Goal: Register for event/course

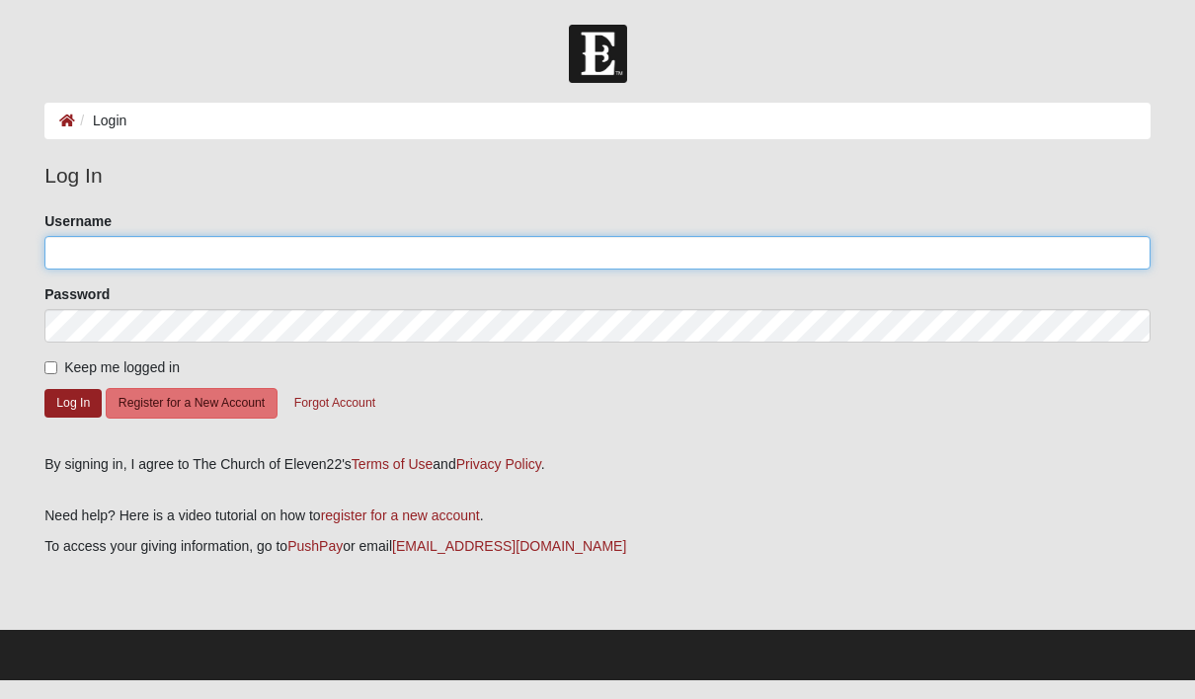
click at [84, 266] on input "Username" at bounding box center [597, 253] width 1106 height 34
type input "Realco"
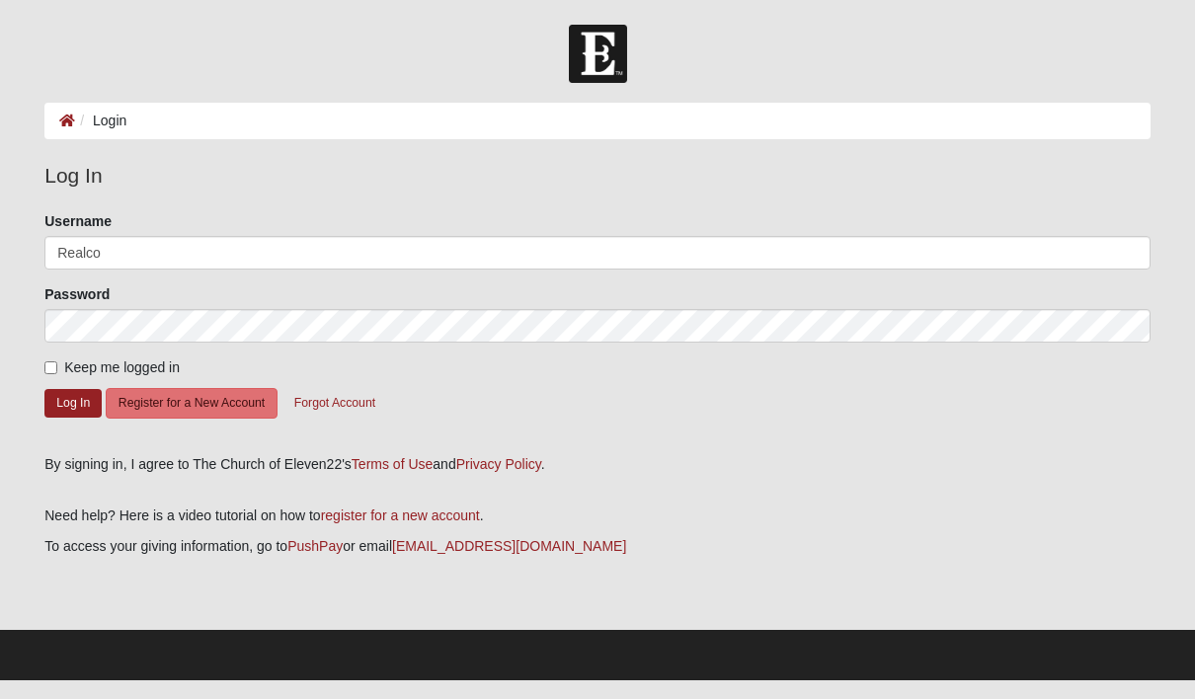
click at [73, 402] on button "Log In" at bounding box center [72, 403] width 57 height 29
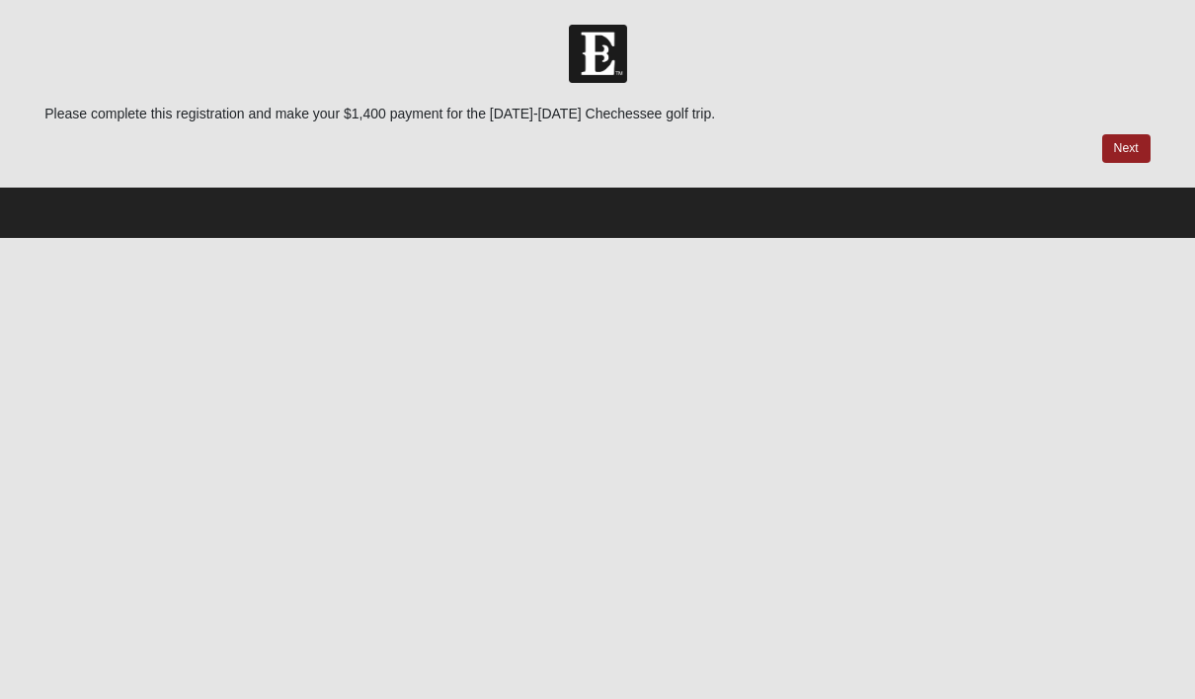
click at [1131, 143] on link "Next" at bounding box center [1126, 148] width 48 height 29
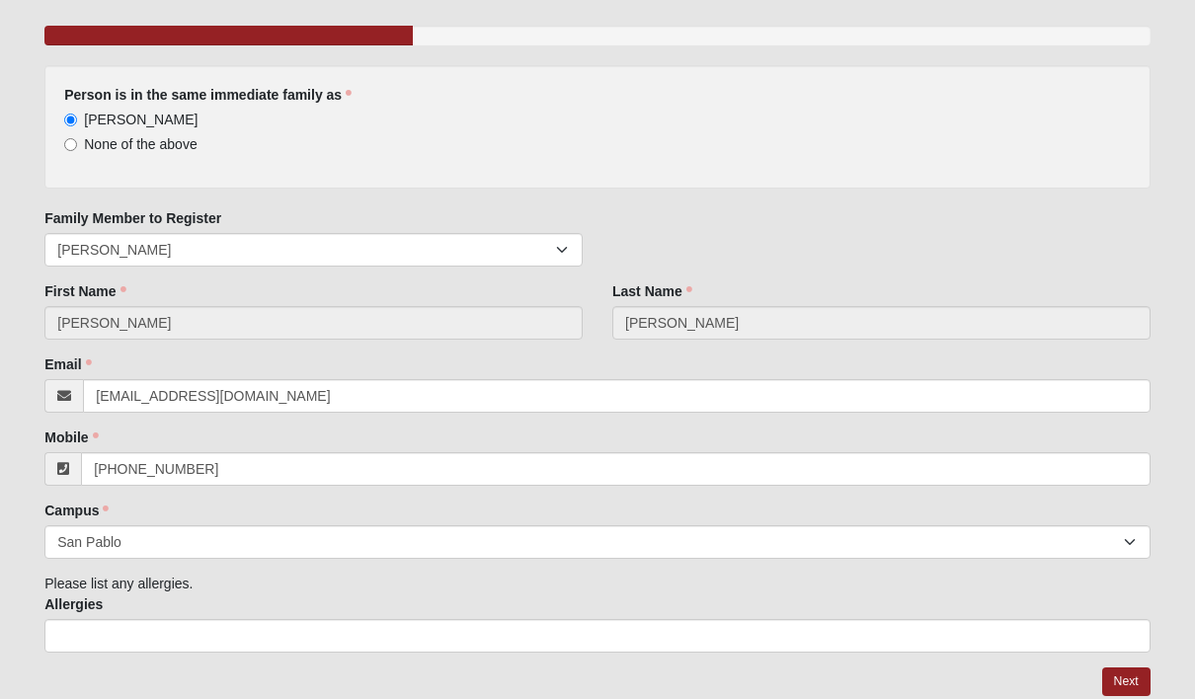
scroll to position [164, 0]
click at [1124, 691] on link "Next" at bounding box center [1126, 683] width 48 height 29
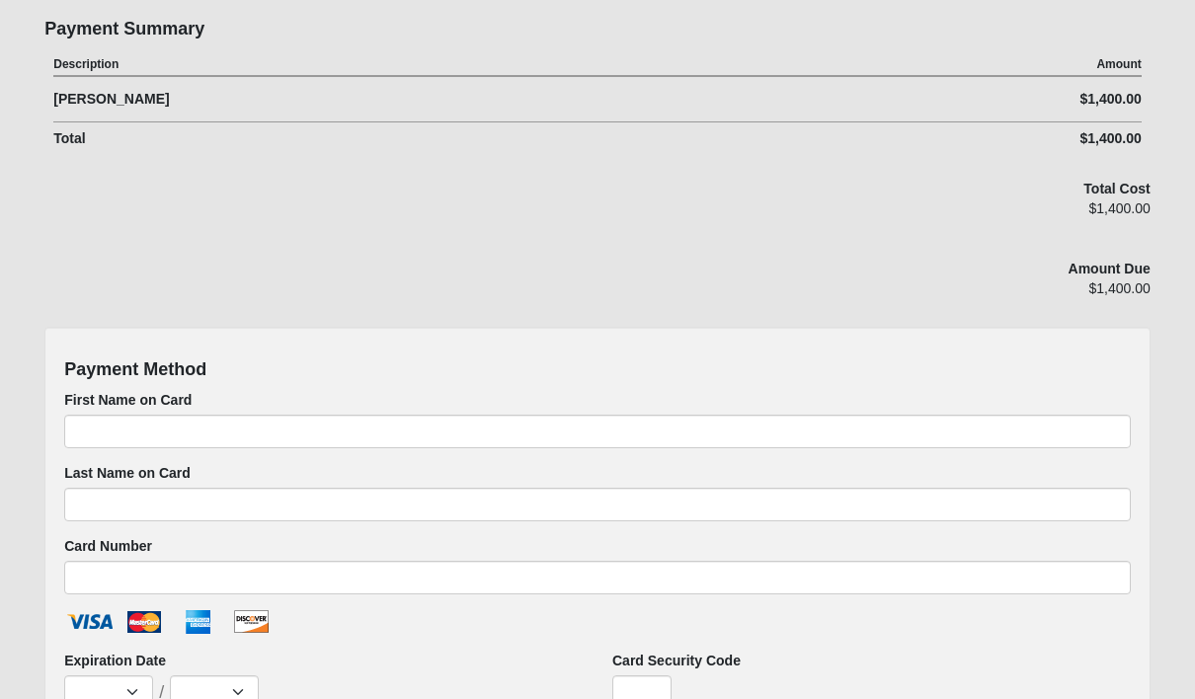
scroll to position [217, 0]
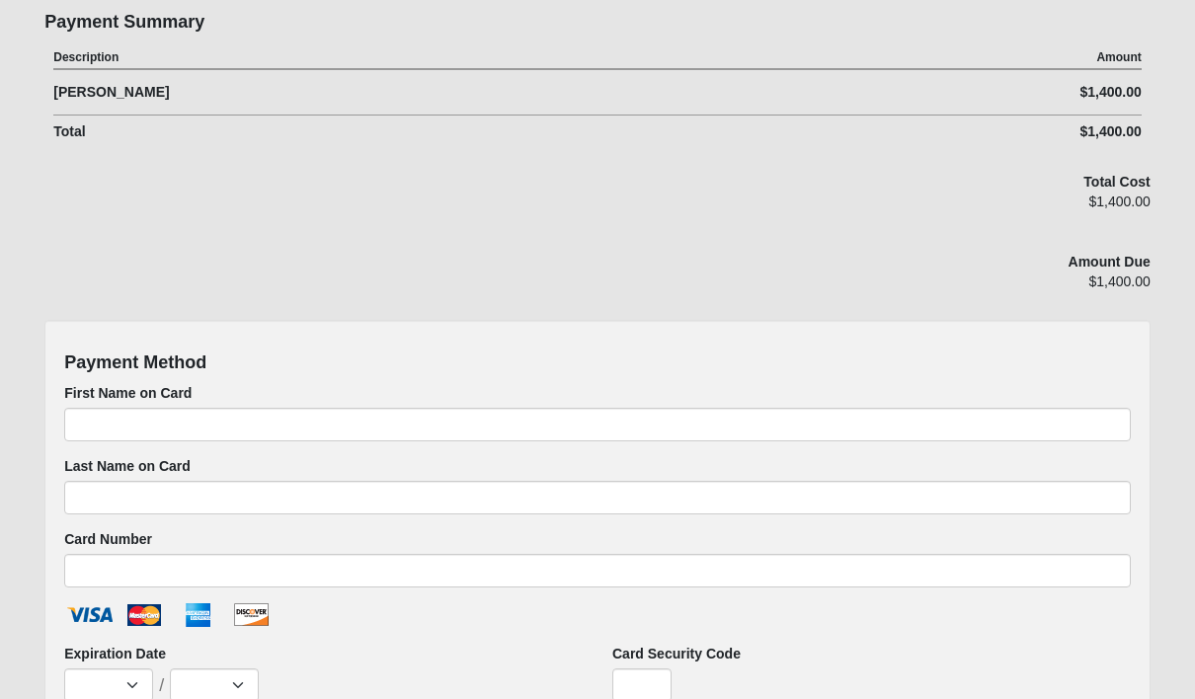
click at [83, 401] on label "First Name on Card" at bounding box center [127, 394] width 127 height 20
click at [83, 409] on input "First Name on Card" at bounding box center [597, 426] width 1067 height 34
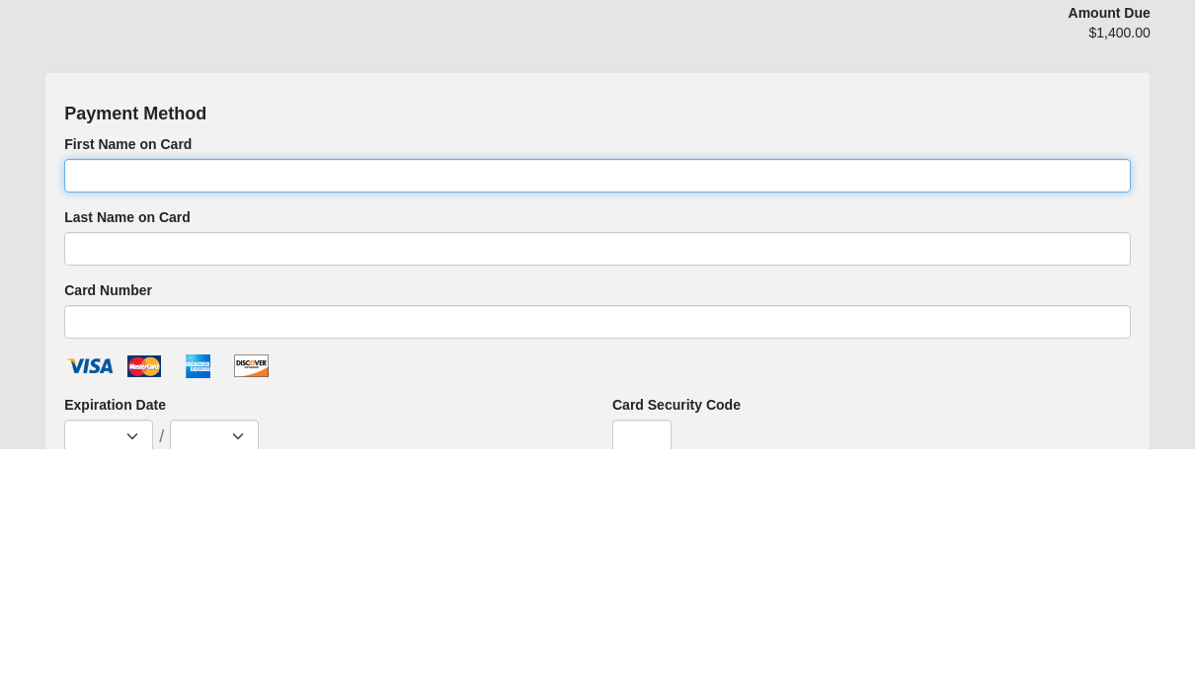
type input "Andrew"
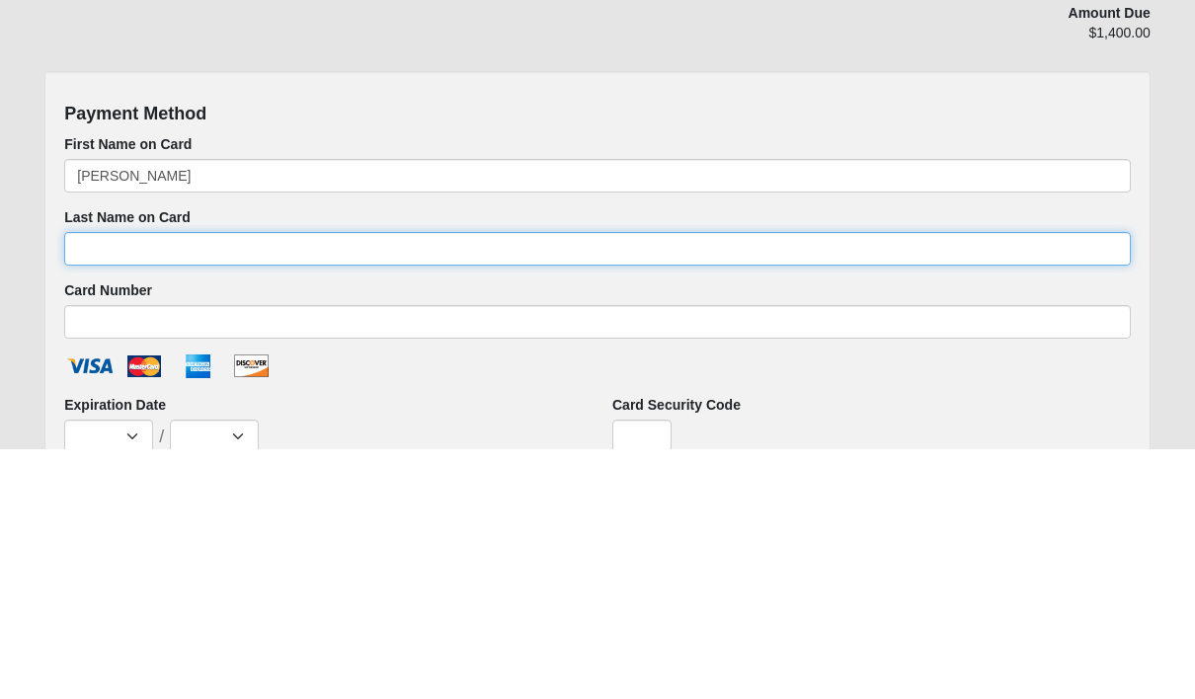
type input "Senesac"
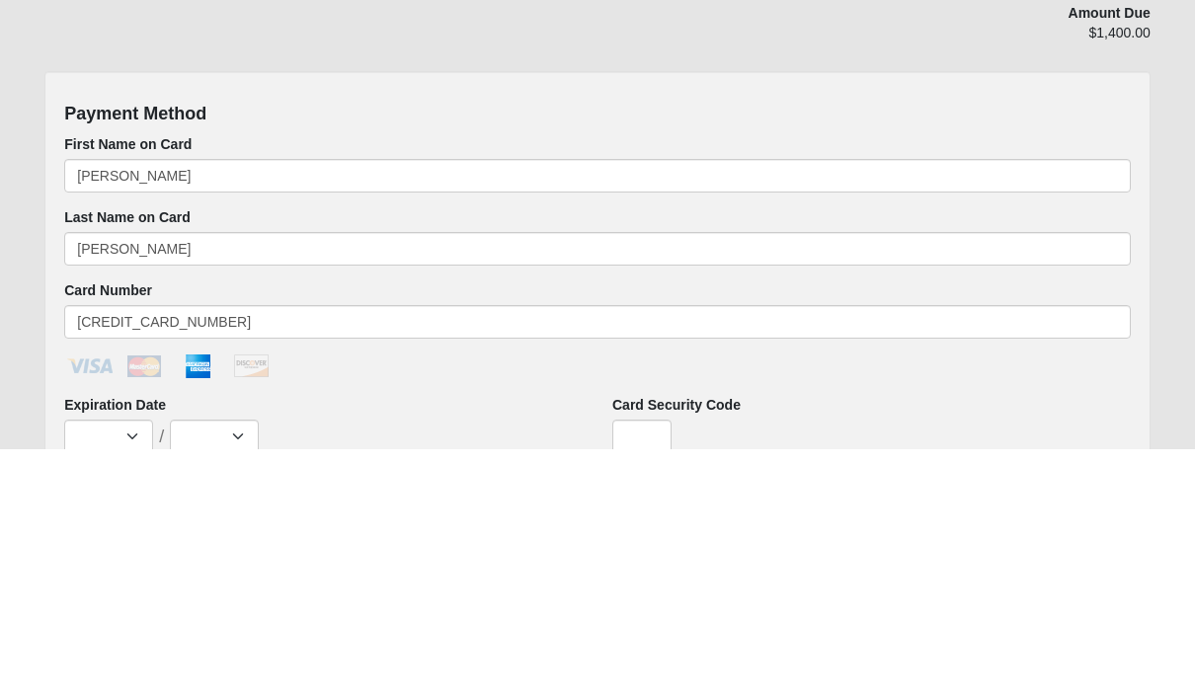
scroll to position [468, 0]
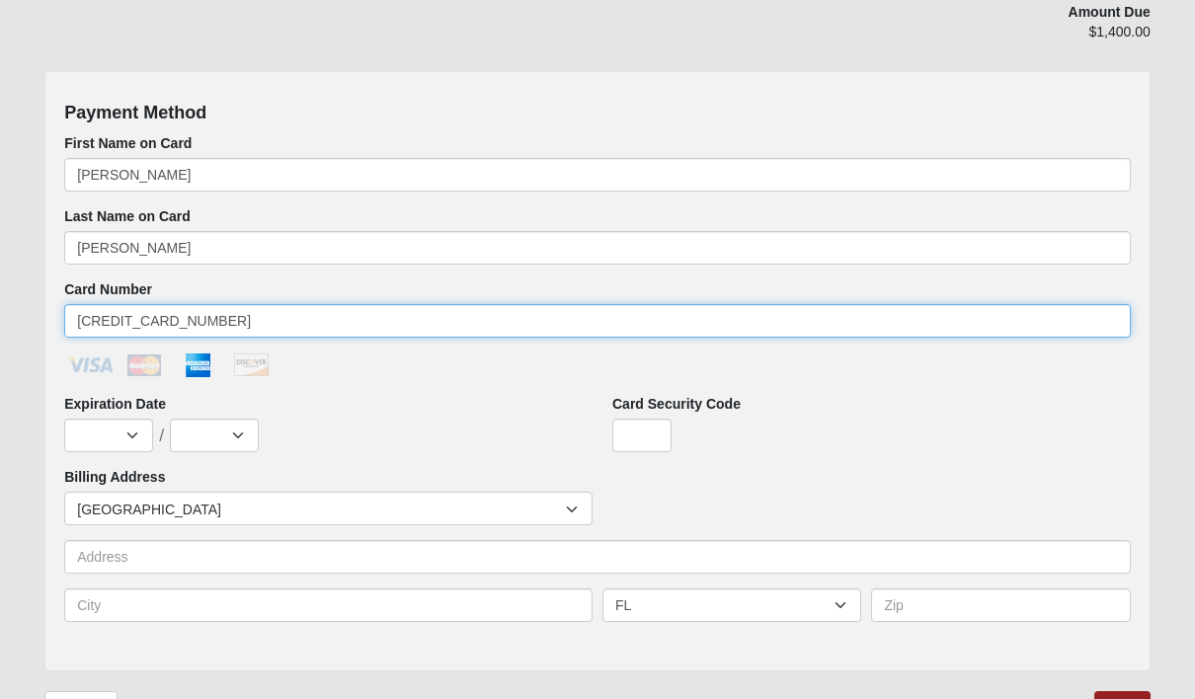
type input "378265021099000"
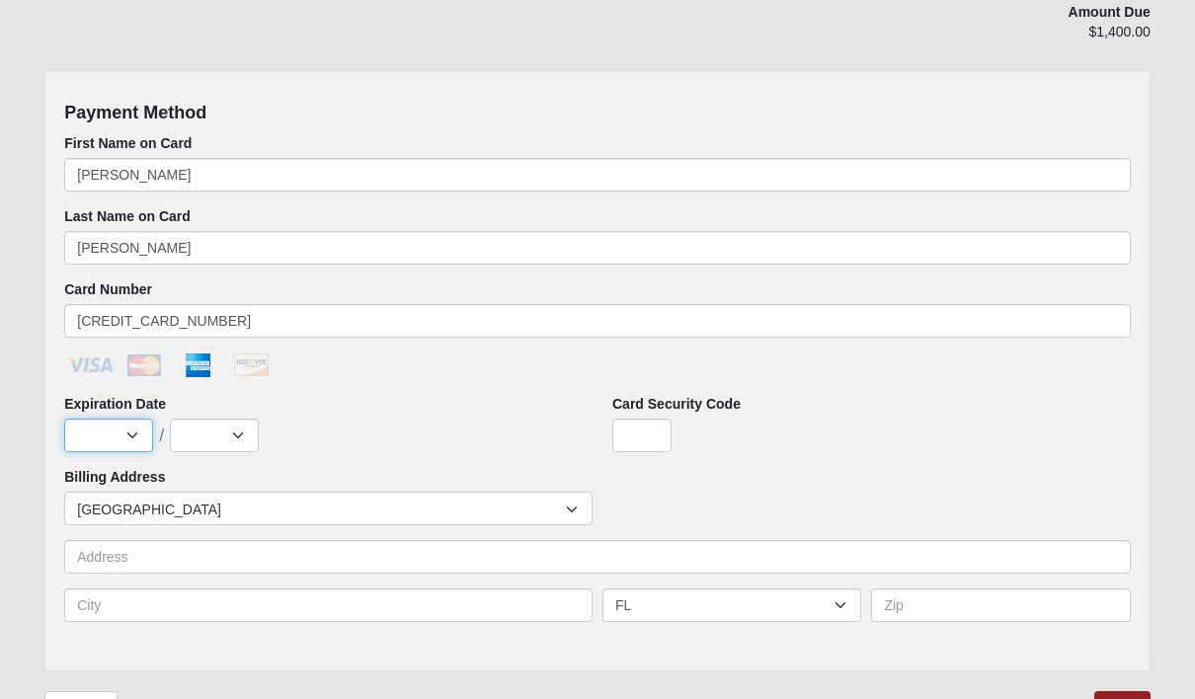
click at [88, 441] on select "Jan Feb Mar Apr May Jun Jul Aug Sep Oct Nov Dec" at bounding box center [108, 436] width 89 height 34
select select "11"
click at [211, 435] on select "2025 2026 2027 2028 2029 2030 2031 2032 2033 2034 2035 2036 2037 2038 2039 2040" at bounding box center [214, 436] width 89 height 34
select select "2028"
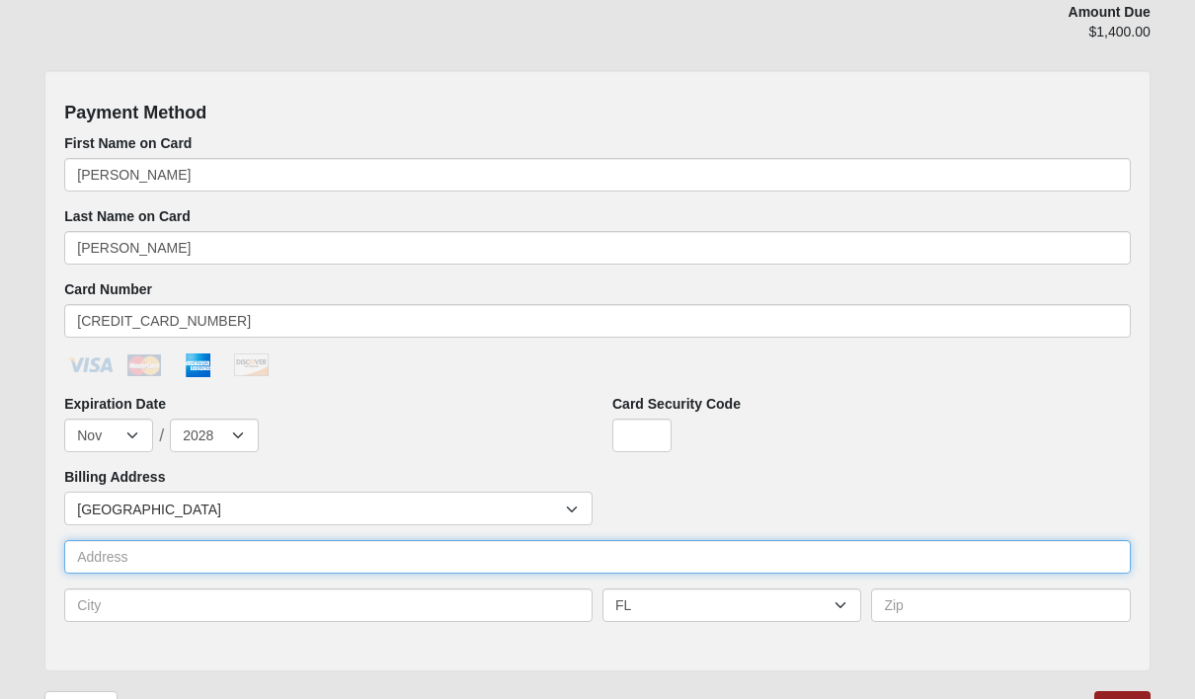
click at [117, 556] on input "text" at bounding box center [597, 557] width 1067 height 34
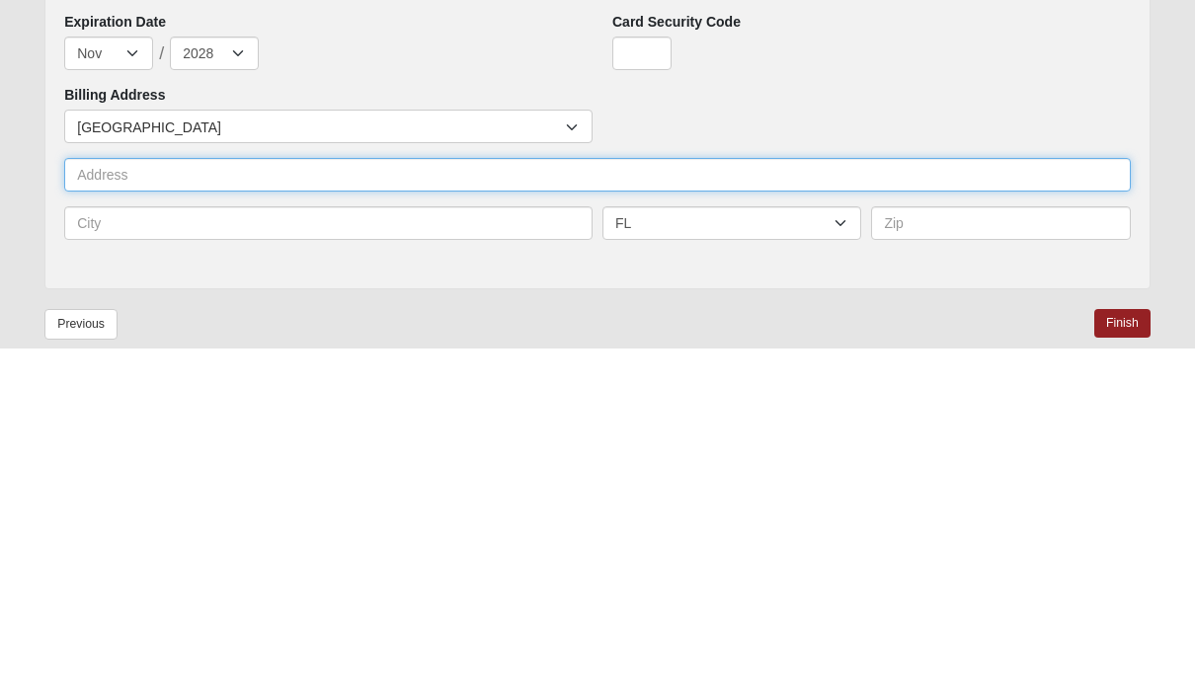
type input "8707 Somers Rd S"
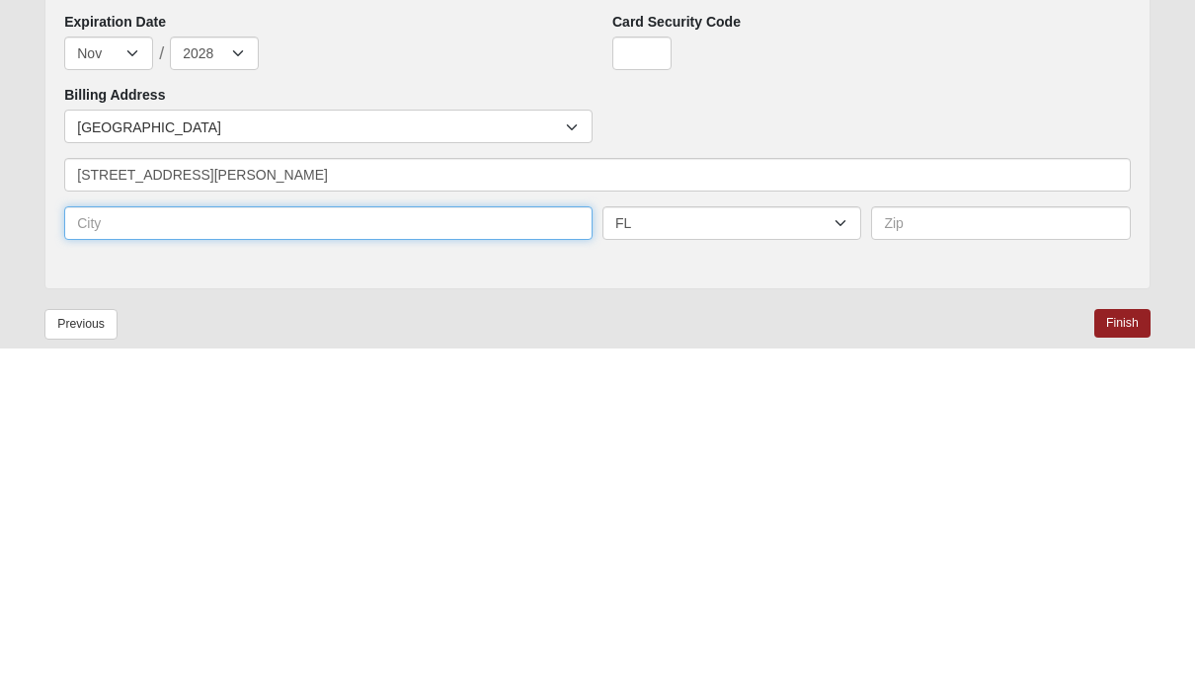
type input "Jacksonville"
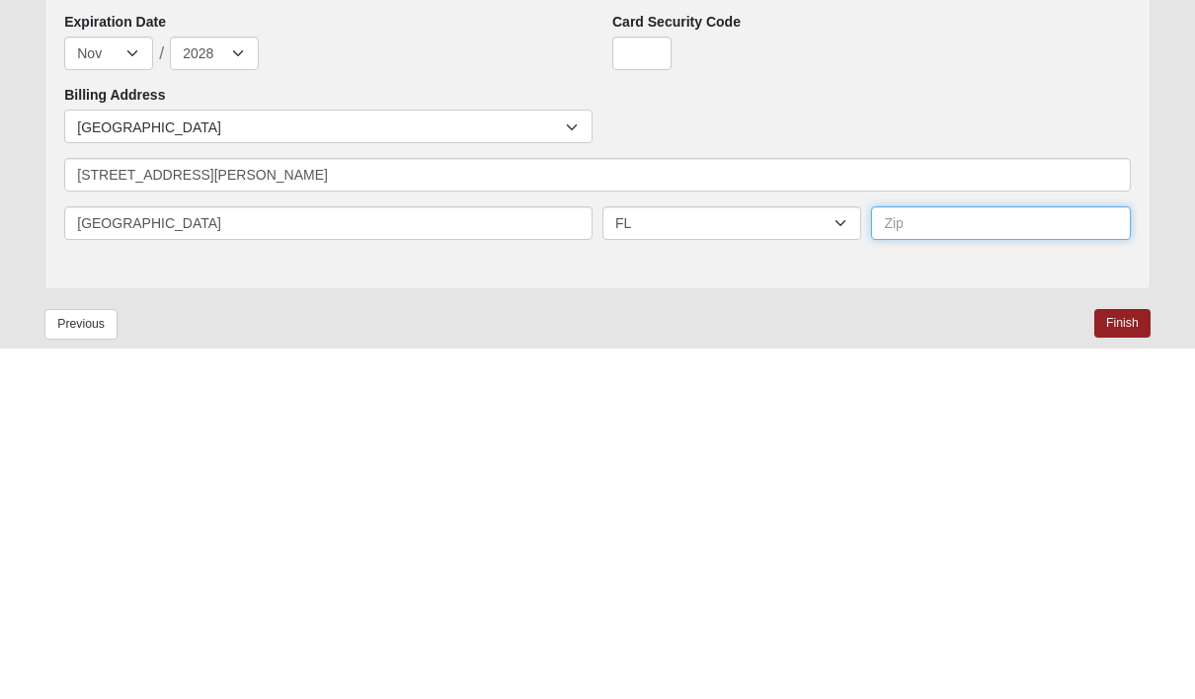
type input "32226"
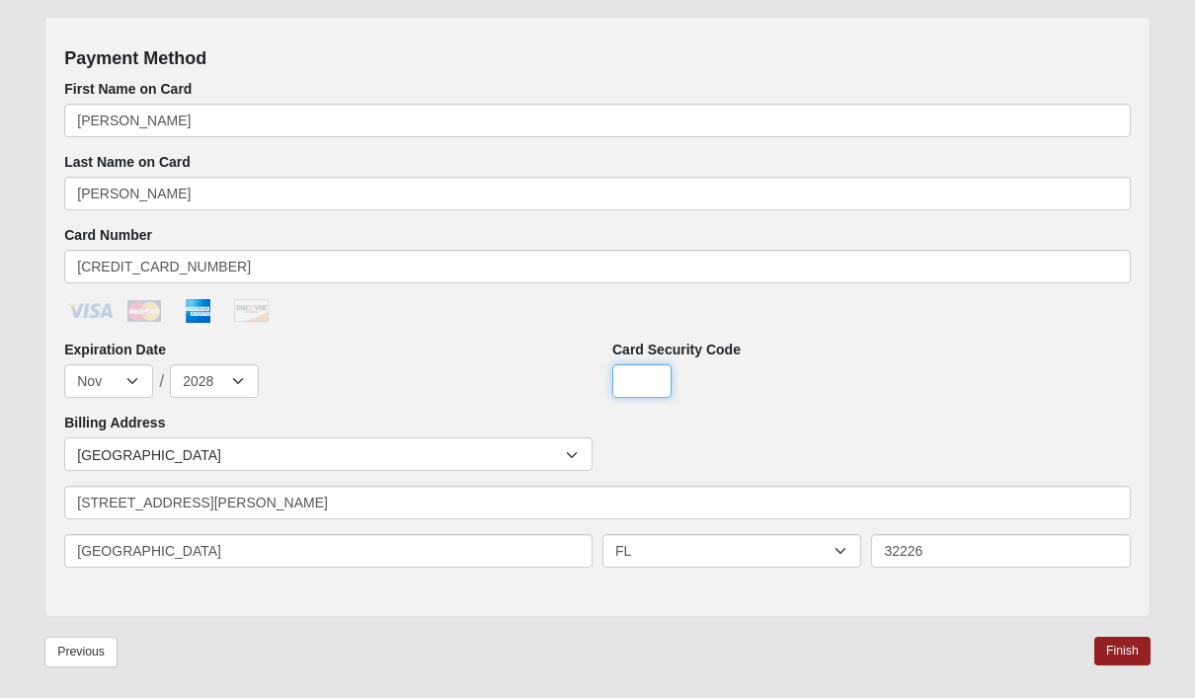
click at [663, 381] on input "Card Security Code" at bounding box center [641, 383] width 59 height 34
type input "7326"
click at [1136, 643] on link "Finish" at bounding box center [1123, 652] width 56 height 29
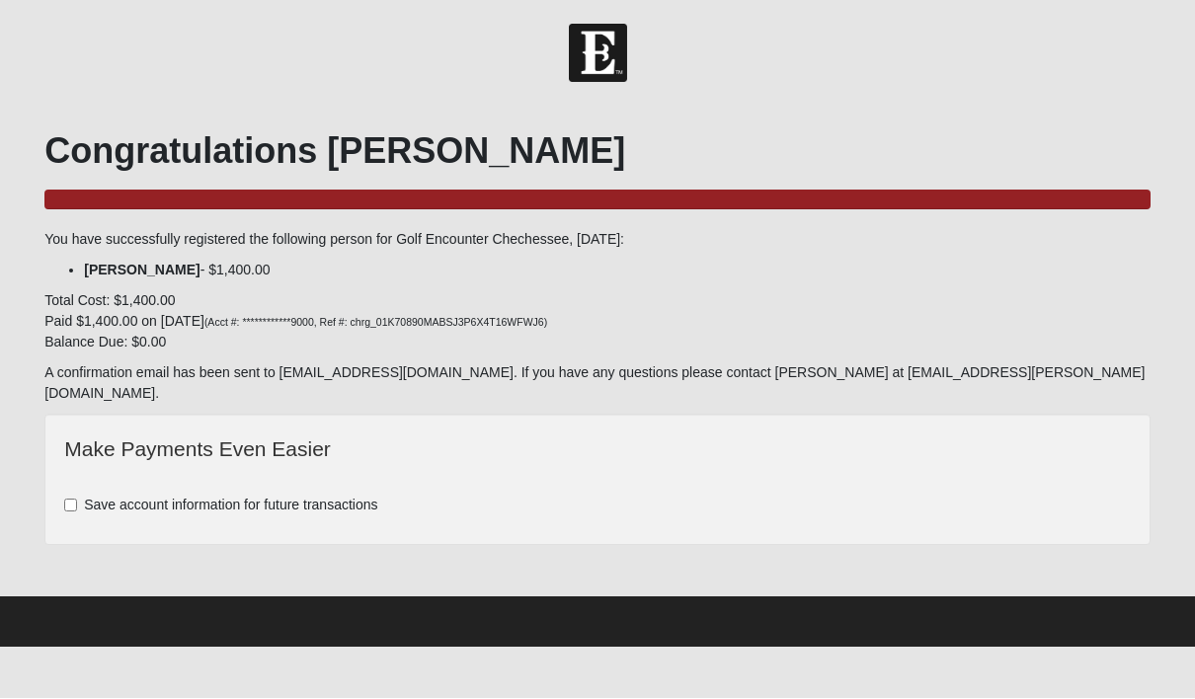
click at [77, 496] on label "Save account information for future transactions" at bounding box center [220, 506] width 313 height 21
click at [77, 500] on input "Save account information for future transactions" at bounding box center [70, 506] width 13 height 13
checkbox input "true"
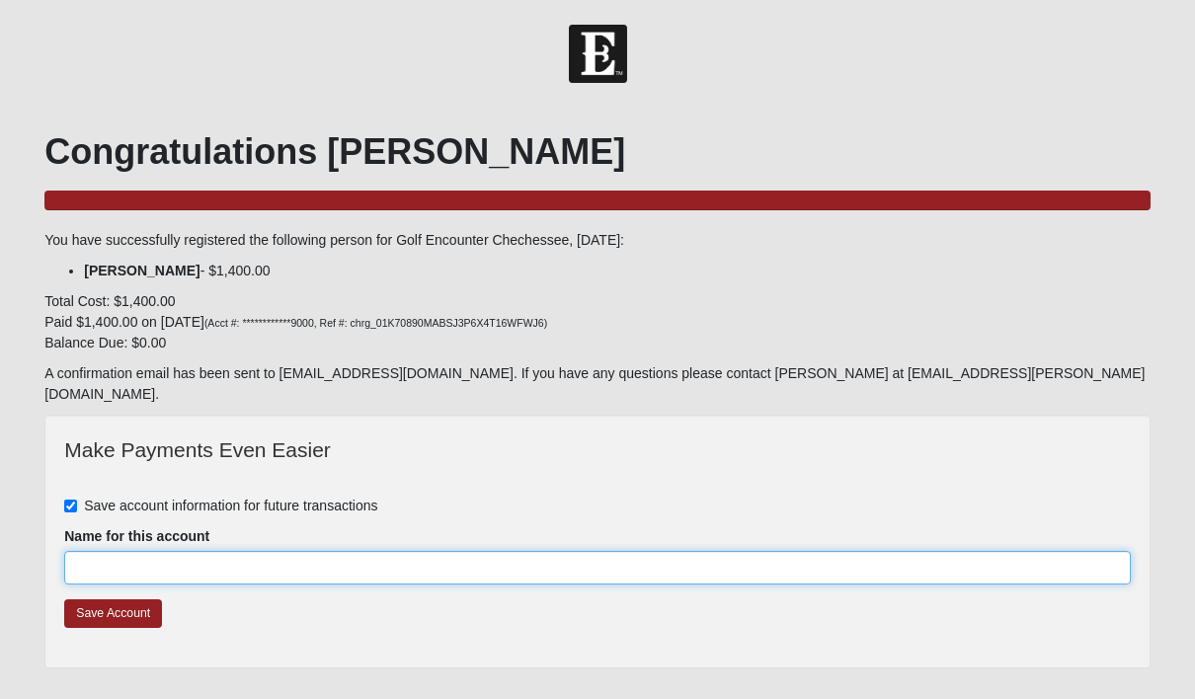
click at [95, 551] on input "Name for this account" at bounding box center [597, 568] width 1067 height 34
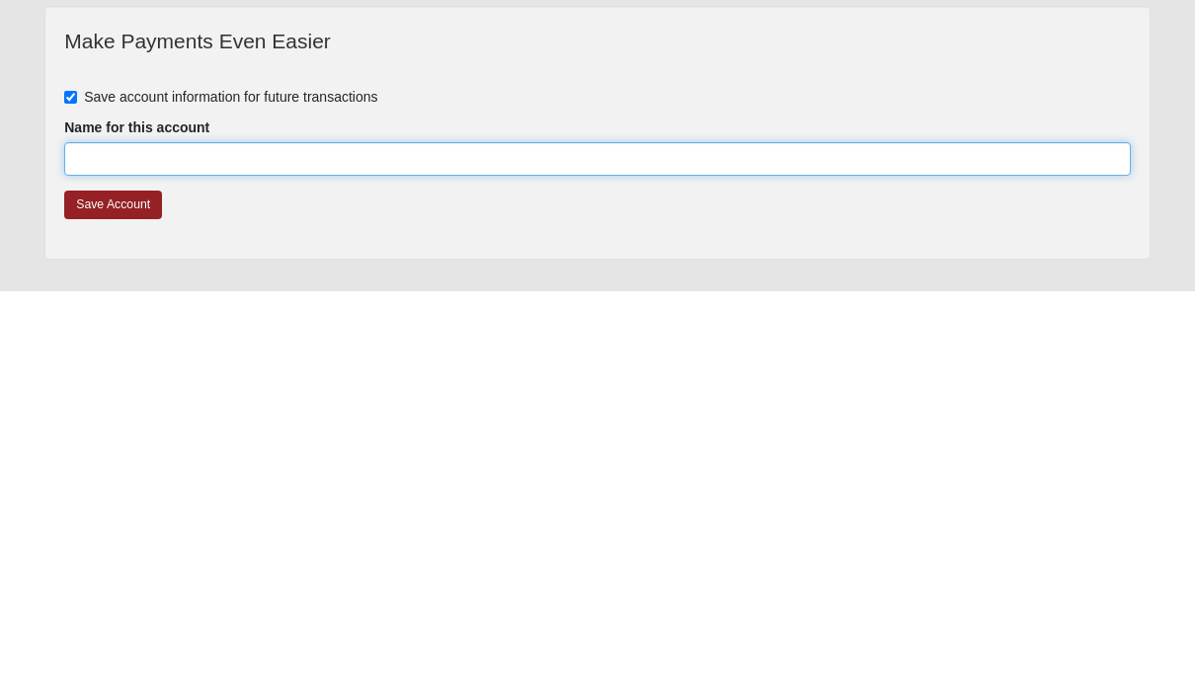
type input "Andrew Senesac"
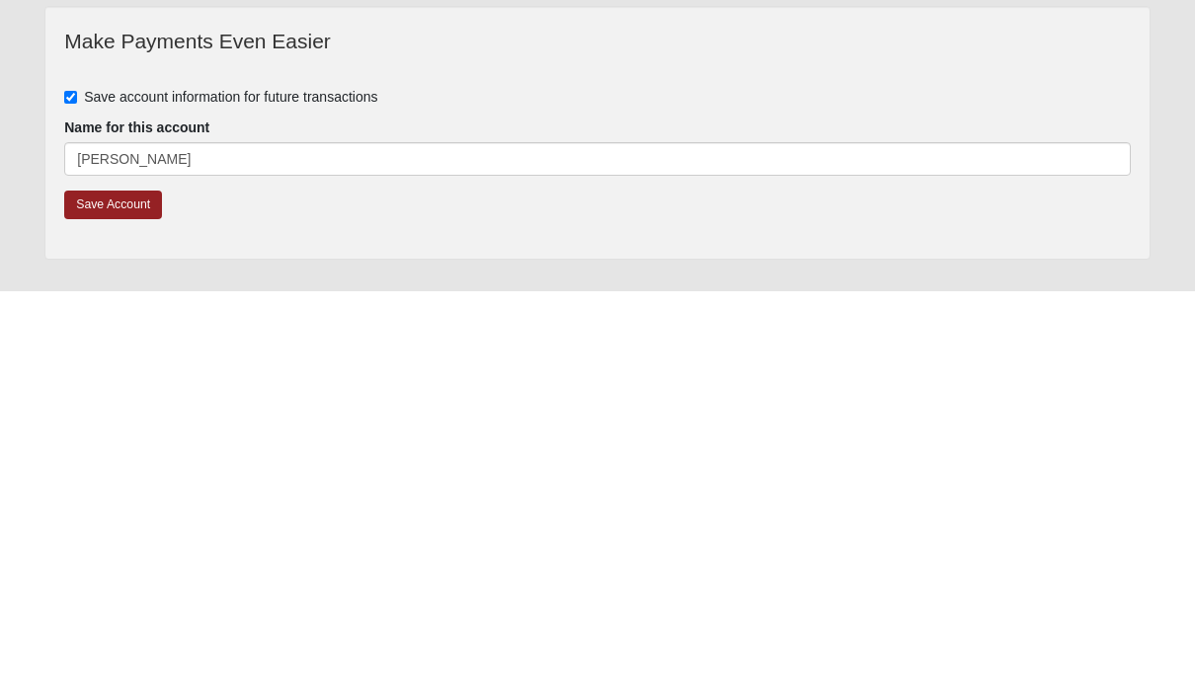
scroll to position [50, 0]
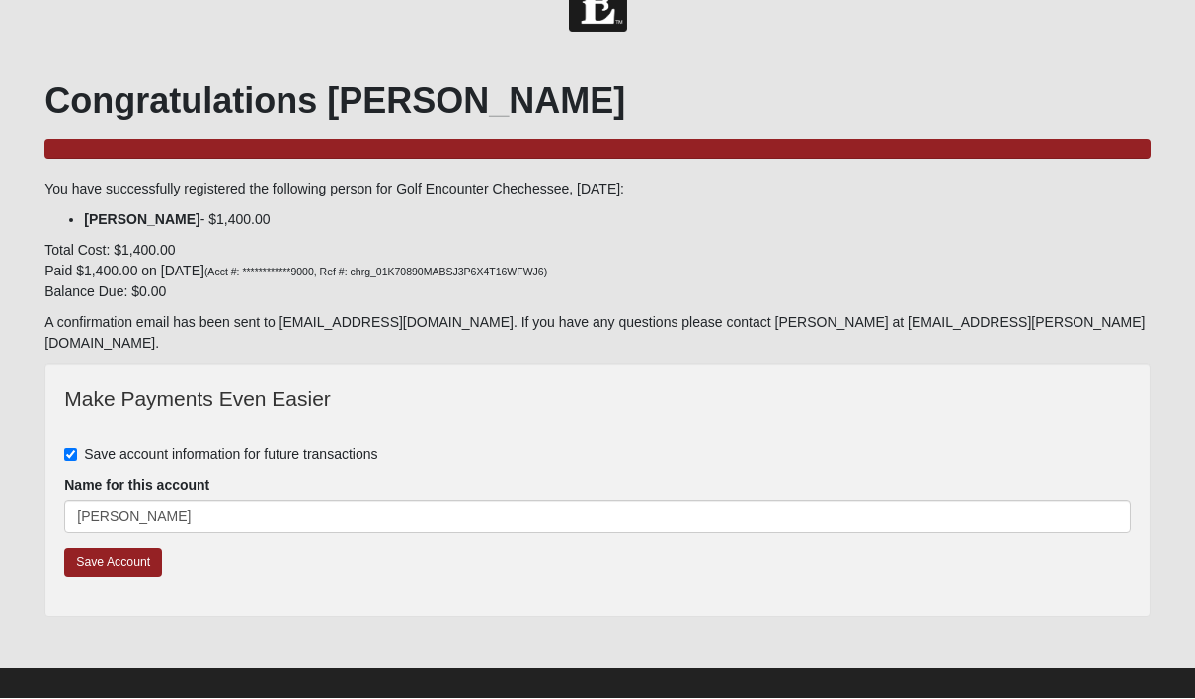
click at [104, 549] on link "Save Account" at bounding box center [113, 563] width 98 height 29
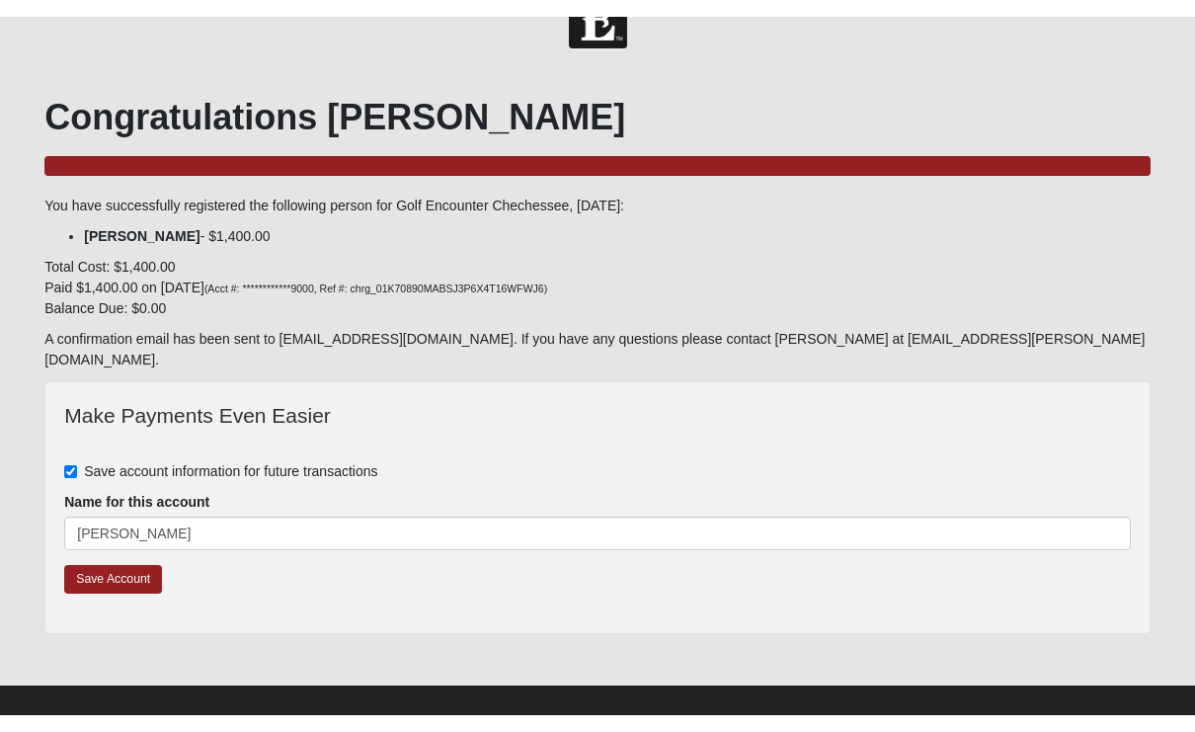
scroll to position [0, 0]
